Goal: Find specific page/section: Find specific page/section

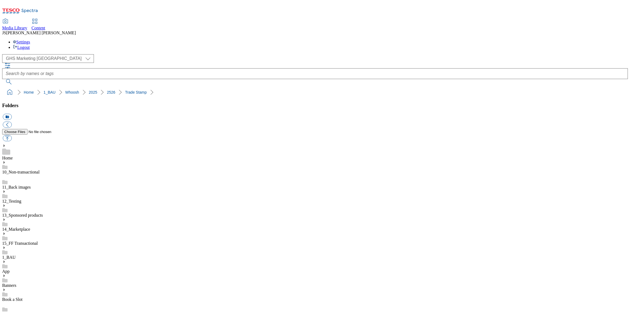
select select "flare-ghs-mktg"
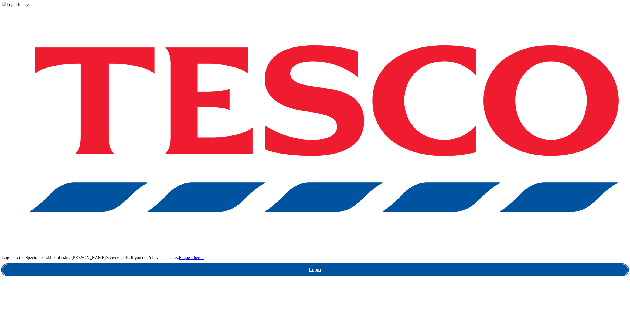
click at [472, 264] on link "Login" at bounding box center [314, 269] width 625 height 11
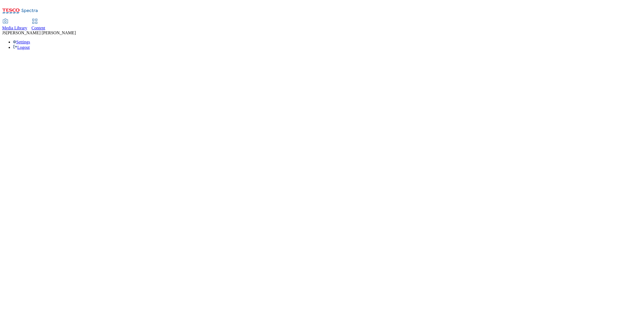
select select "flare-ghs-mktg"
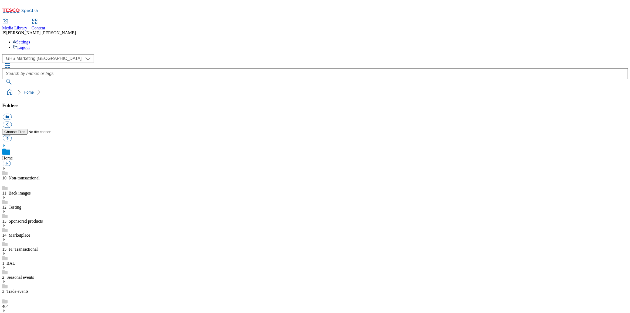
scroll to position [1, 0]
click at [22, 54] on select "Clubcard Marketing Dotcom UK GHS Marketing UK GHS ROI iGHS Marketing CE MCA CZ …" at bounding box center [48, 58] width 92 height 9
click at [5, 252] on use at bounding box center [4, 253] width 1 height 3
